Goal: Information Seeking & Learning: Learn about a topic

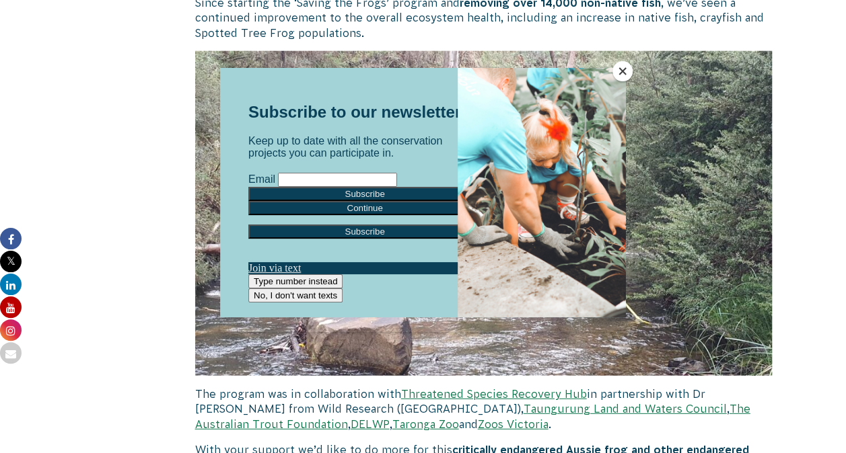
scroll to position [1669, 0]
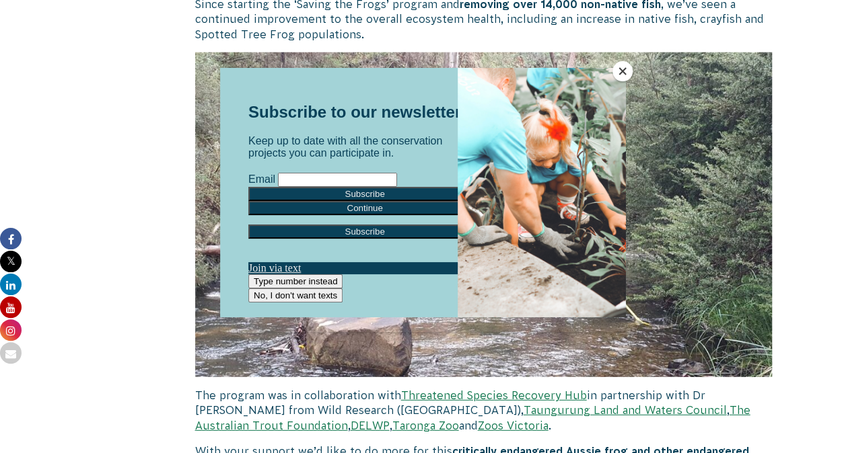
click at [618, 71] on button "Close" at bounding box center [622, 71] width 20 height 20
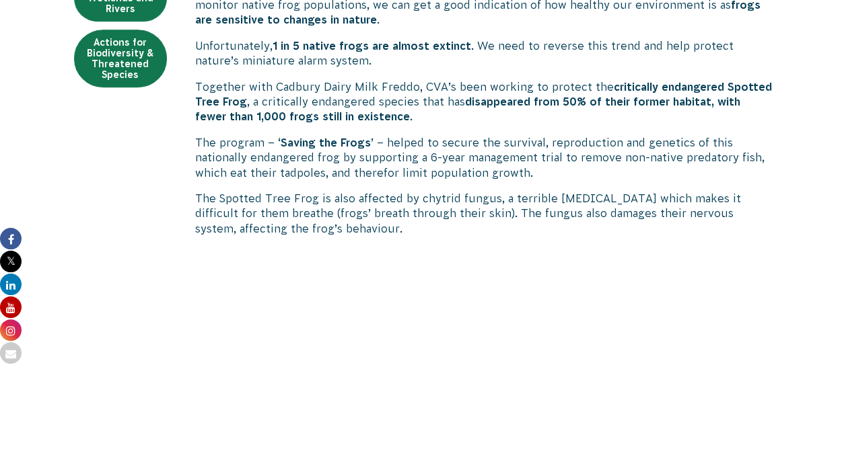
scroll to position [396, 0]
click at [527, 225] on p "The Spotted Tree Frog is also affected by chytrid fungus, a terrible [MEDICAL_D…" at bounding box center [483, 212] width 577 height 45
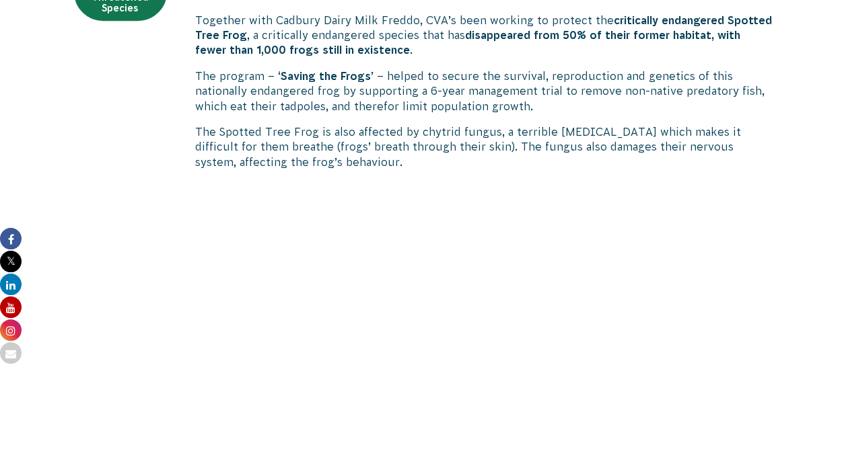
scroll to position [256, 0]
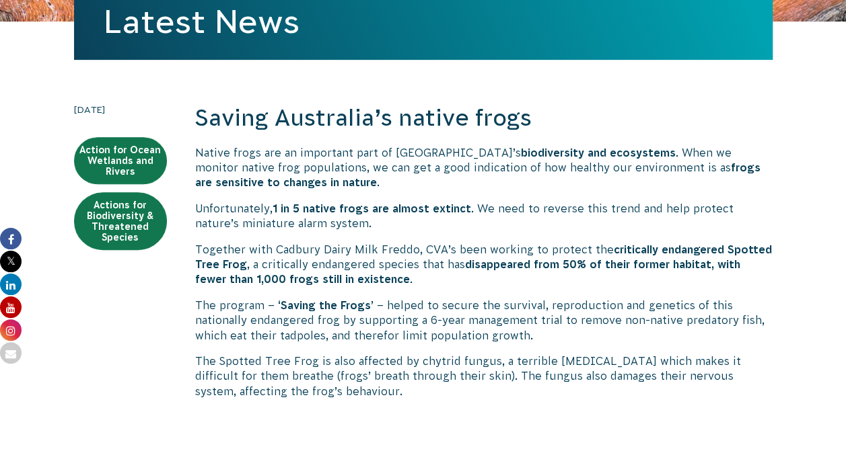
scroll to position [233, 0]
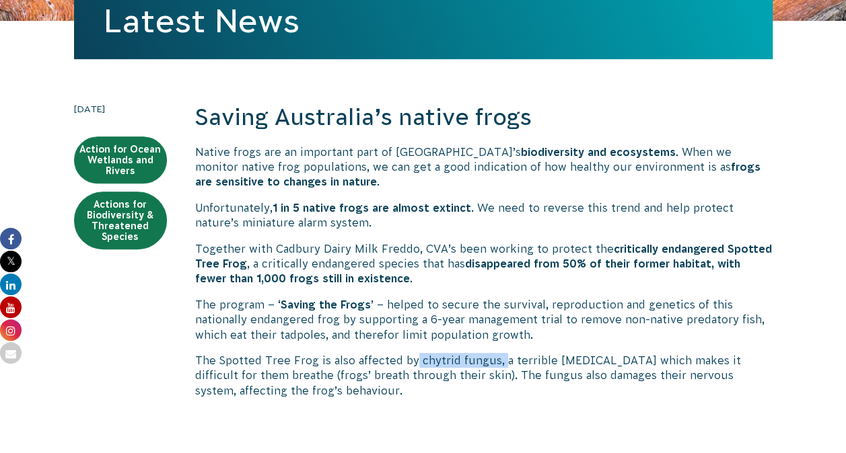
drag, startPoint x: 414, startPoint y: 359, endPoint x: 501, endPoint y: 357, distance: 86.8
click at [501, 357] on p "The Spotted Tree Frog is also affected by chytrid fungus, a terrible [MEDICAL_D…" at bounding box center [483, 375] width 577 height 45
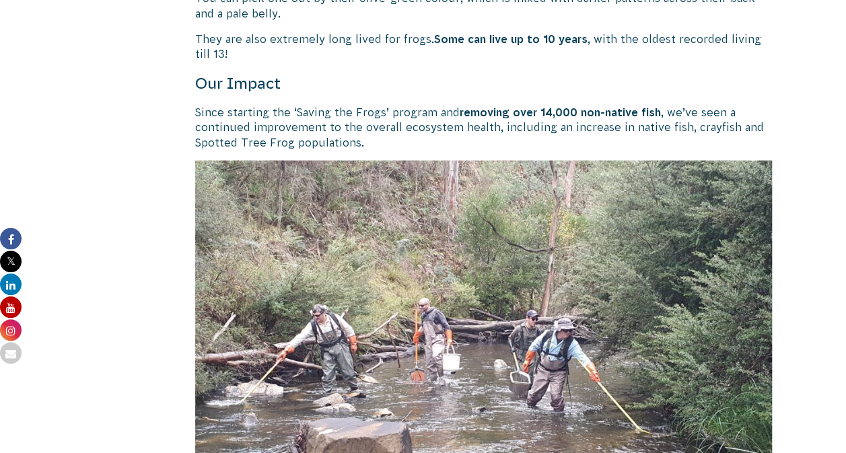
scroll to position [1561, 0]
drag, startPoint x: 452, startPoint y: 114, endPoint x: 659, endPoint y: 112, distance: 207.2
click at [659, 112] on p "Since starting the ‘Saving the Frogs’ program and removing over 14,000 non-nati…" at bounding box center [483, 126] width 577 height 45
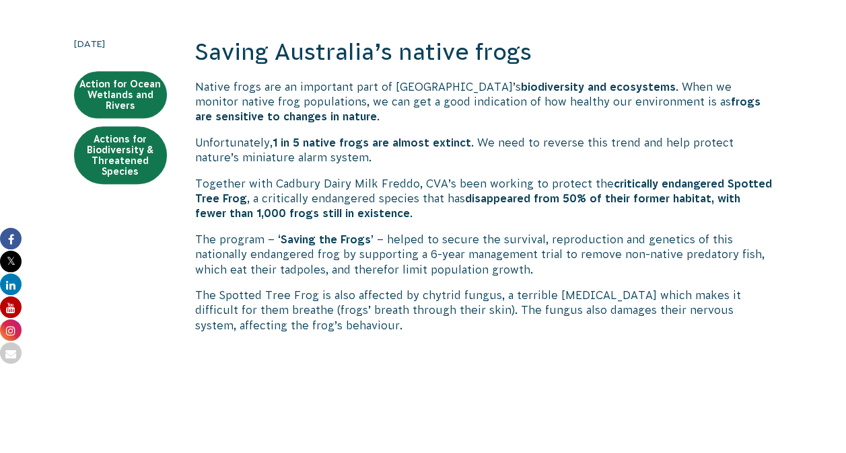
scroll to position [299, 0]
drag, startPoint x: 661, startPoint y: 3, endPoint x: 470, endPoint y: 36, distance: 194.0
click at [470, 36] on h2 "Saving Australia’s native frogs" at bounding box center [483, 52] width 577 height 32
